Goal: Transaction & Acquisition: Purchase product/service

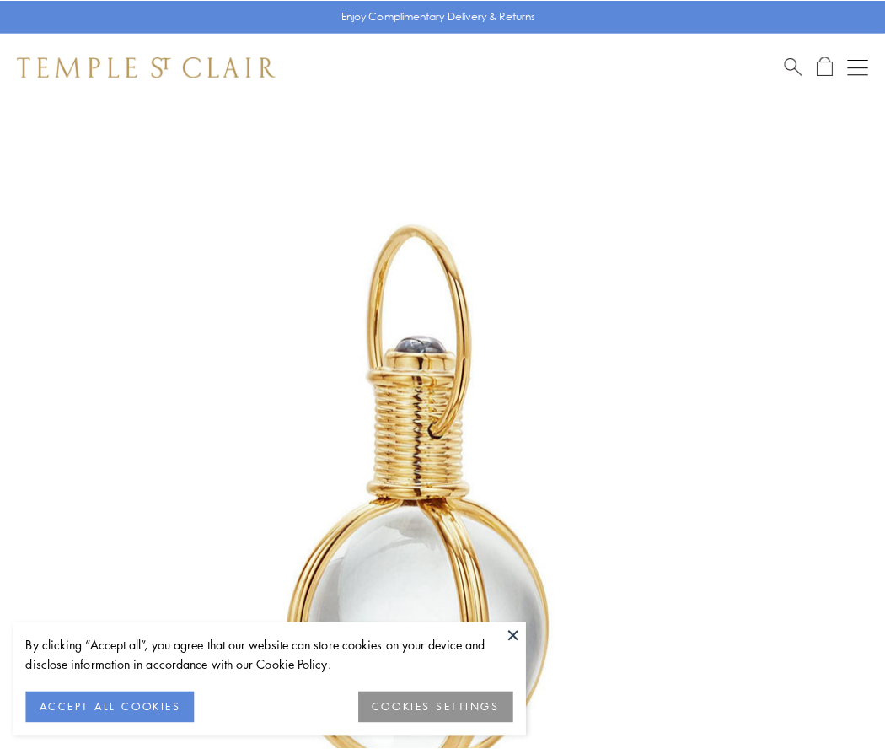
scroll to position [440, 0]
